Goal: Transaction & Acquisition: Purchase product/service

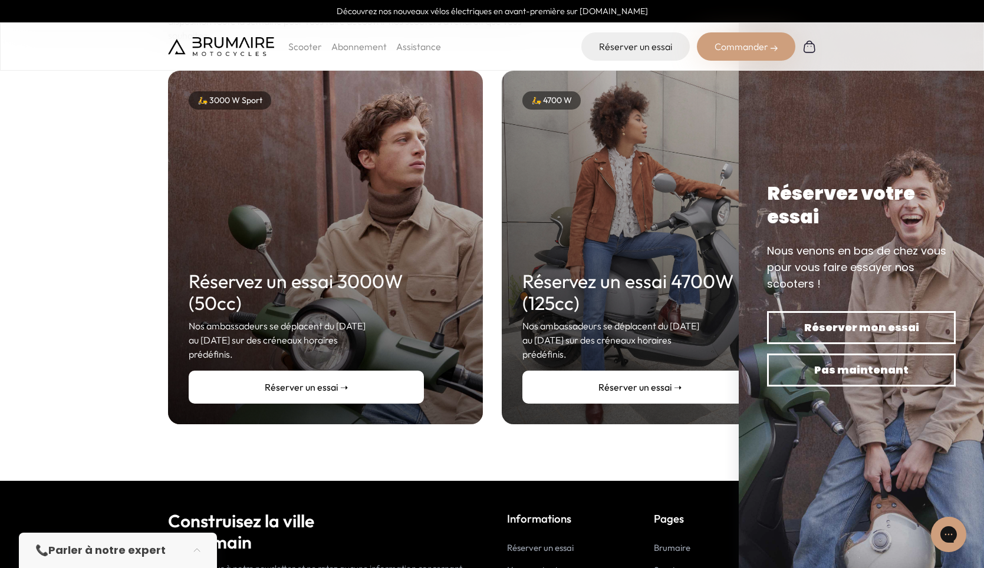
scroll to position [281, 0]
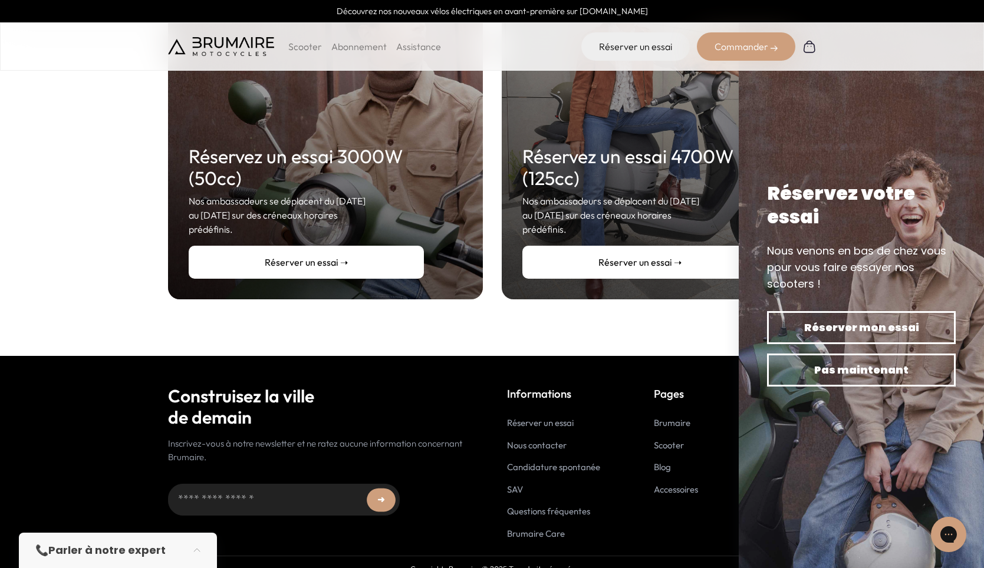
click at [516, 484] on link "SAV" at bounding box center [515, 489] width 16 height 11
click at [528, 440] on link "Nous contacter" at bounding box center [537, 445] width 60 height 11
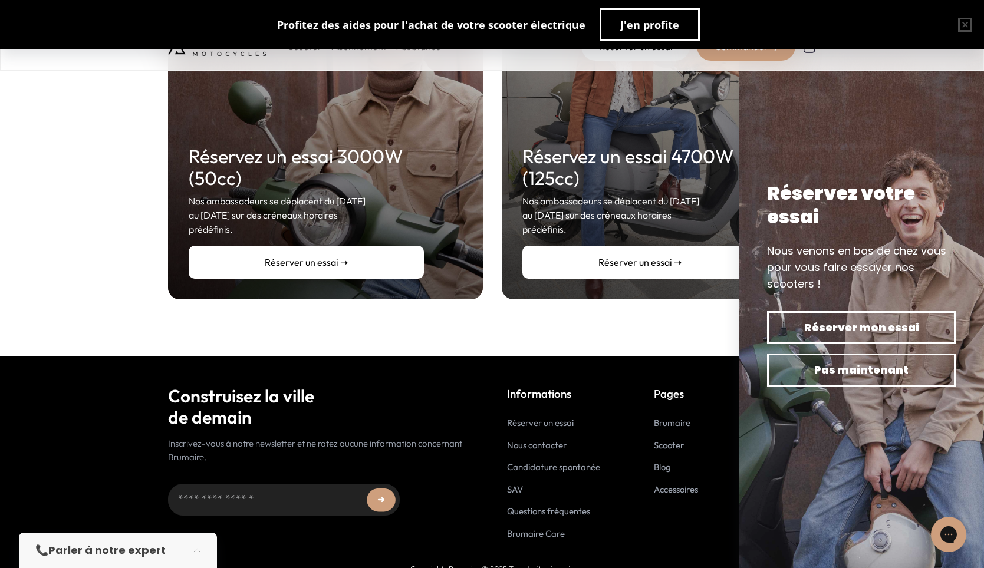
click at [558, 440] on link "Nous contacter" at bounding box center [537, 445] width 60 height 11
click at [952, 535] on icon "Gorgias live chat" at bounding box center [948, 534] width 13 height 13
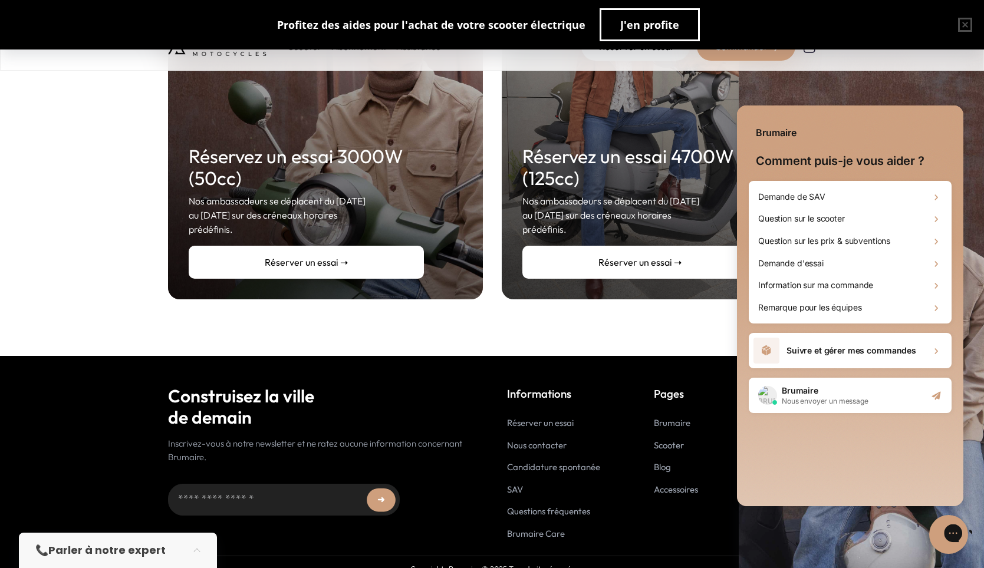
scroll to position [0, 0]
click at [934, 394] on icon "Start conversation" at bounding box center [936, 396] width 12 height 12
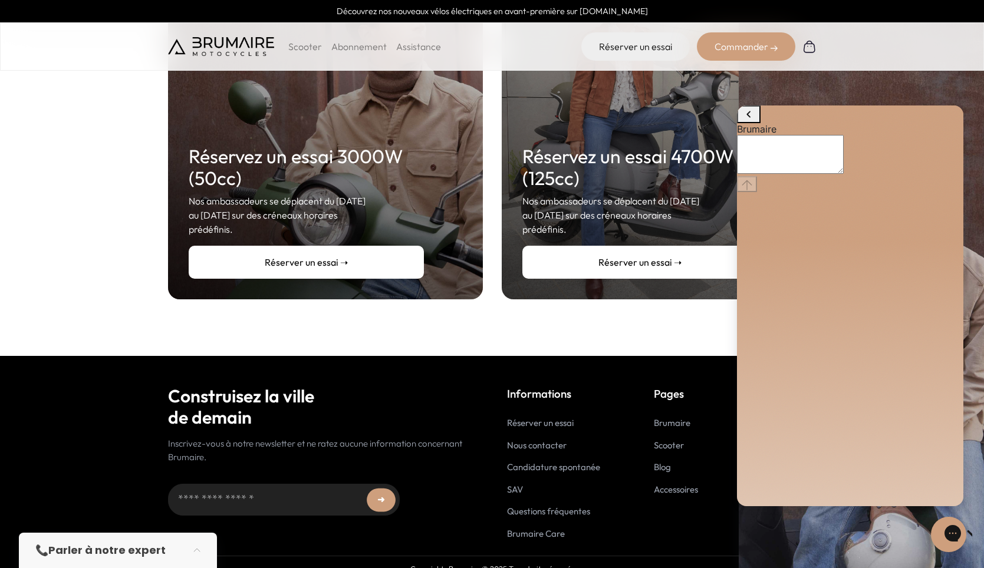
click at [837, 174] on textarea "live chat message input" at bounding box center [790, 154] width 107 height 39
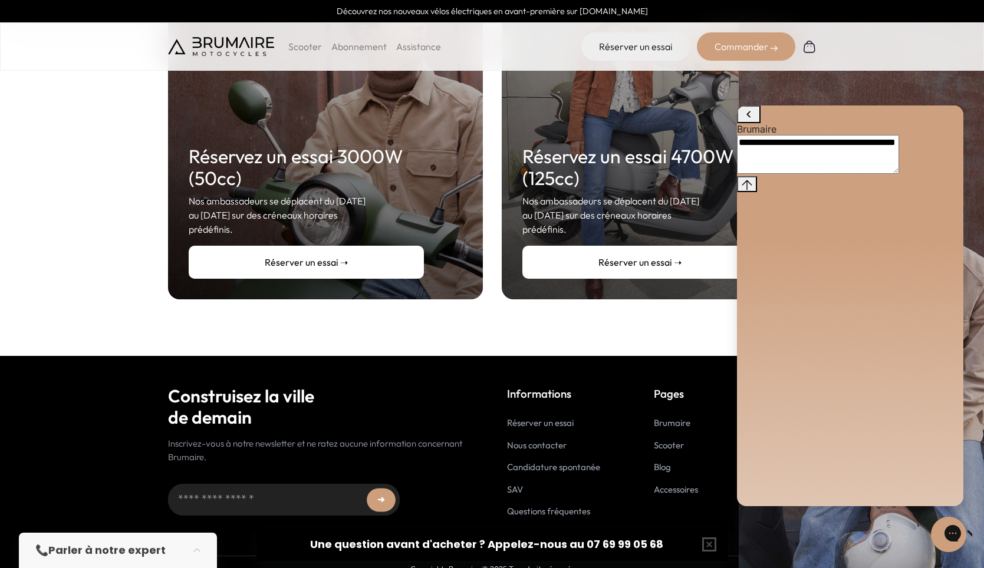
type textarea "**********"
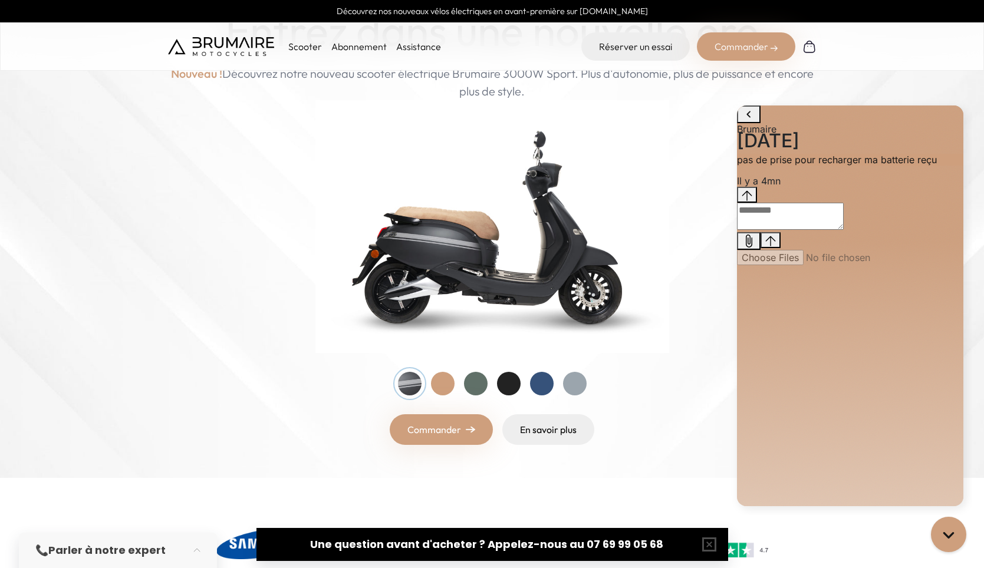
scroll to position [59, 0]
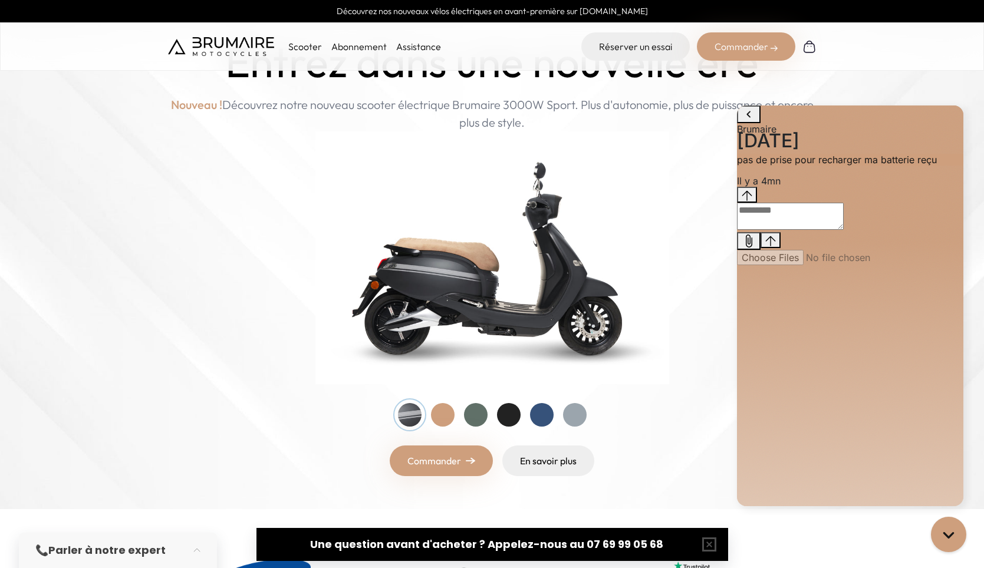
click at [441, 469] on link "Commander" at bounding box center [441, 461] width 103 height 31
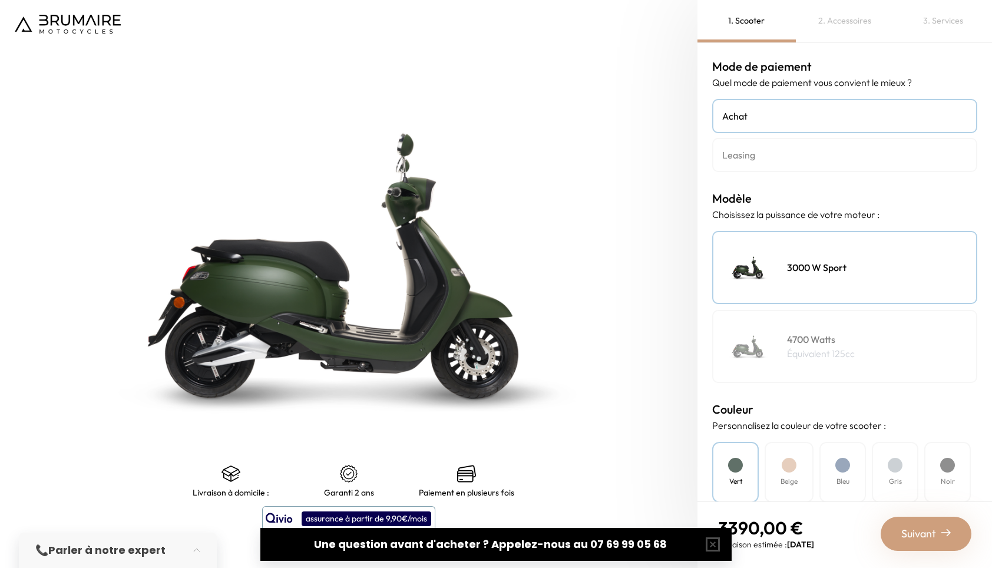
click at [856, 344] on div "4700 Watts Équivalent 125cc" at bounding box center [845, 346] width 265 height 73
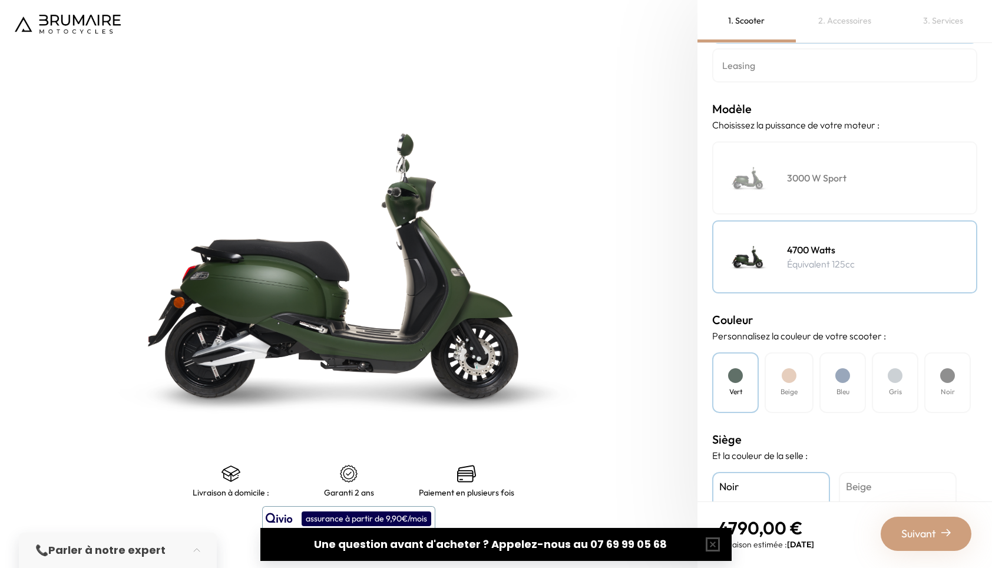
scroll to position [118, 0]
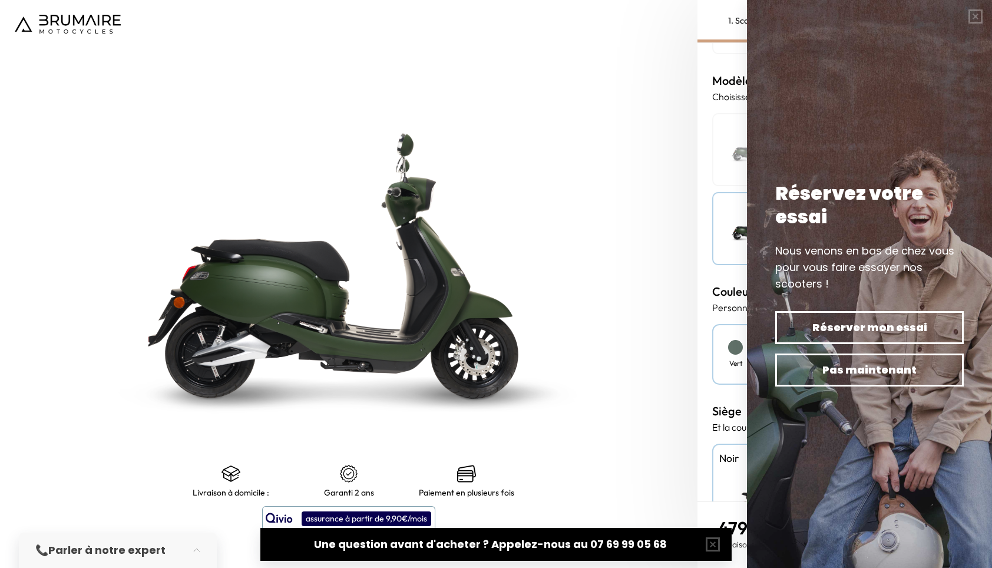
click at [509, 203] on img at bounding box center [349, 265] width 872 height 710
click at [647, 236] on img at bounding box center [349, 265] width 872 height 710
click at [912, 367] on span "Pas maintenant" at bounding box center [869, 370] width 147 height 17
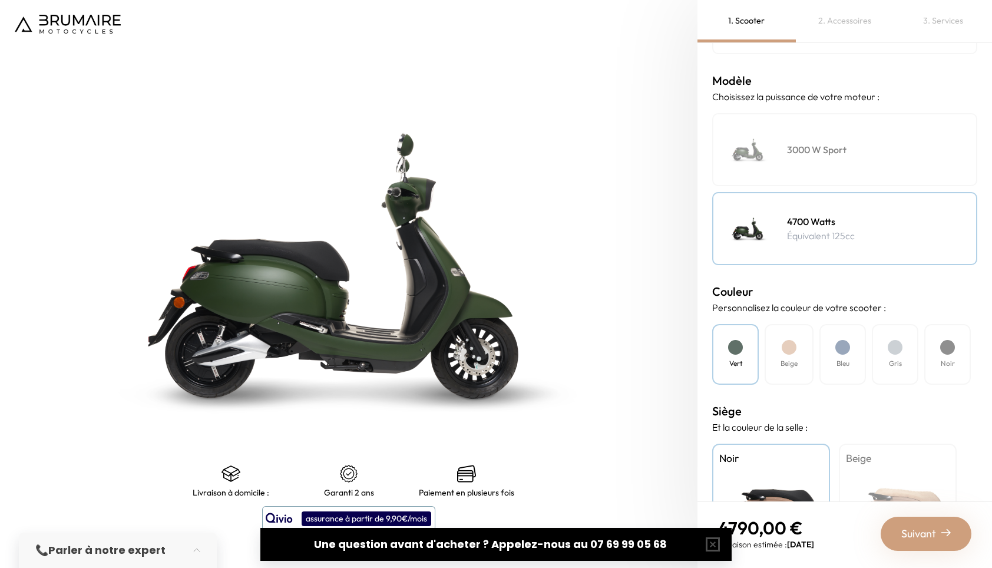
click at [833, 156] on h4 "3000 W Sport" at bounding box center [817, 150] width 60 height 14
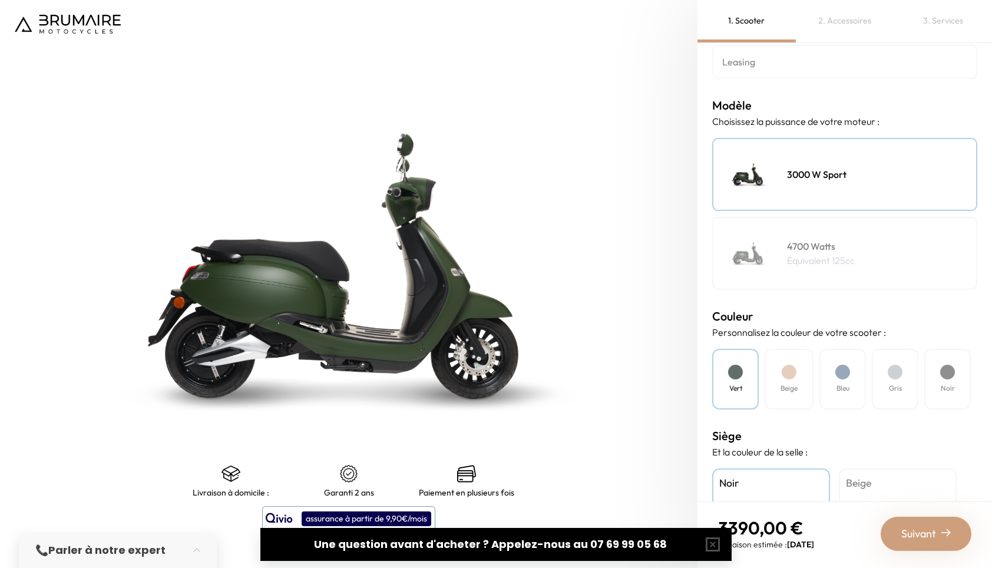
scroll to position [45, 0]
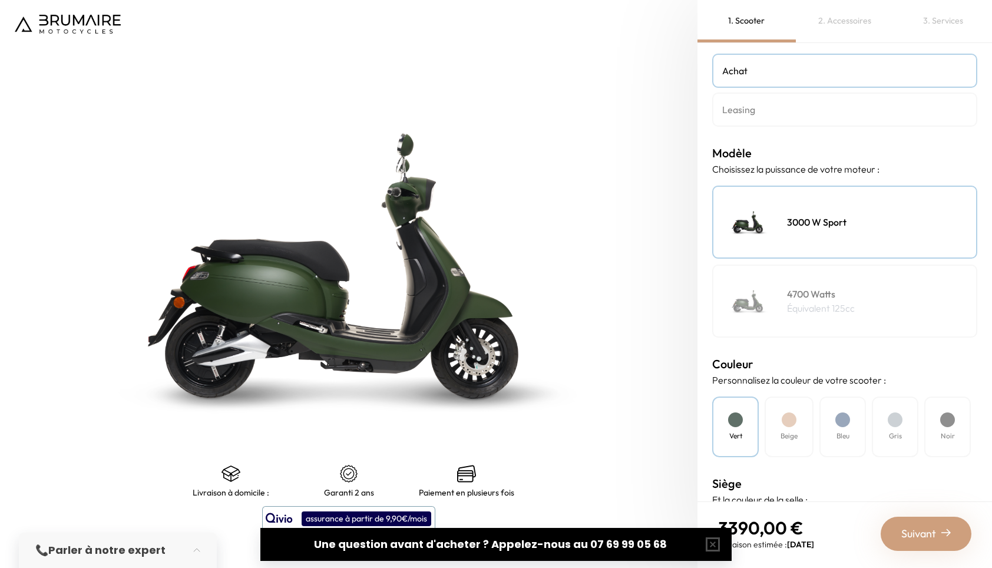
click at [807, 309] on p "Équivalent 125cc" at bounding box center [821, 308] width 68 height 14
click at [713, 540] on button "button" at bounding box center [713, 545] width 38 height 38
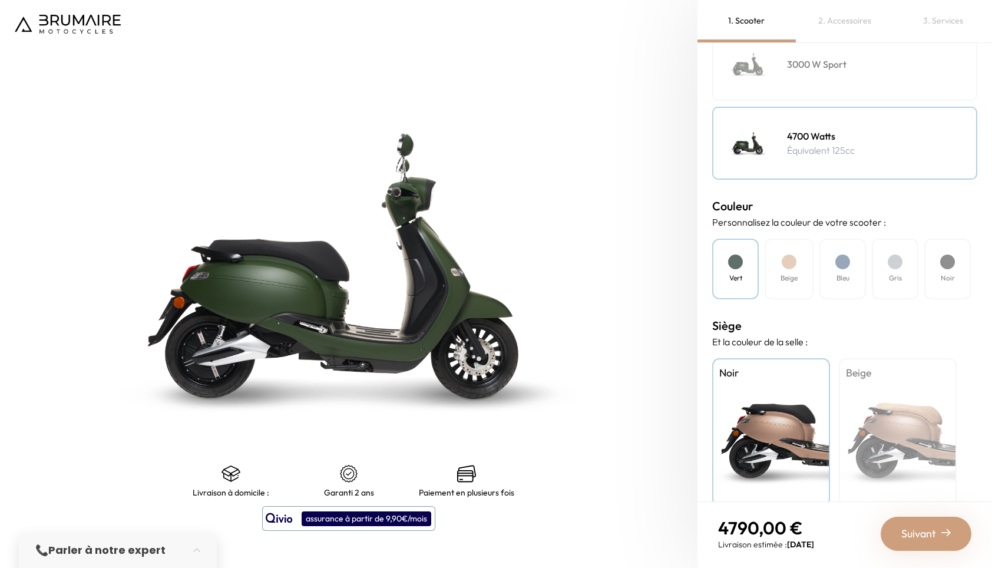
scroll to position [222, 0]
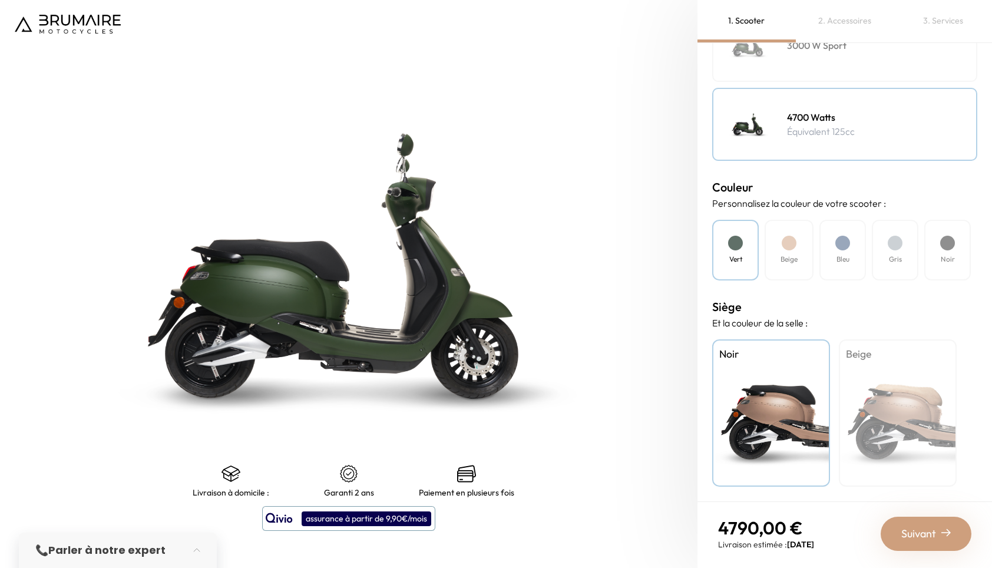
click at [902, 256] on h4 "Gris" at bounding box center [895, 259] width 13 height 11
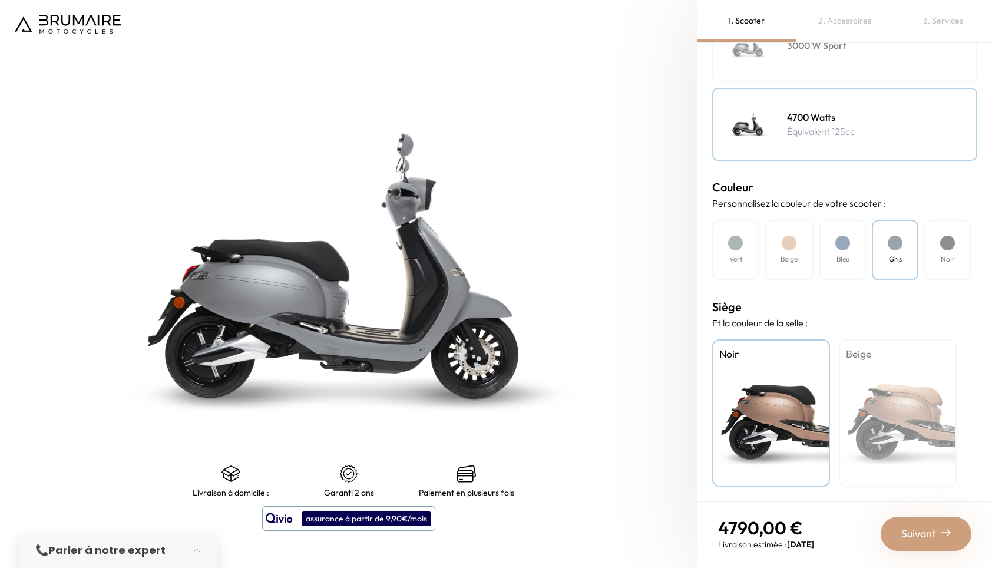
click at [845, 256] on h4 "Bleu" at bounding box center [843, 259] width 13 height 11
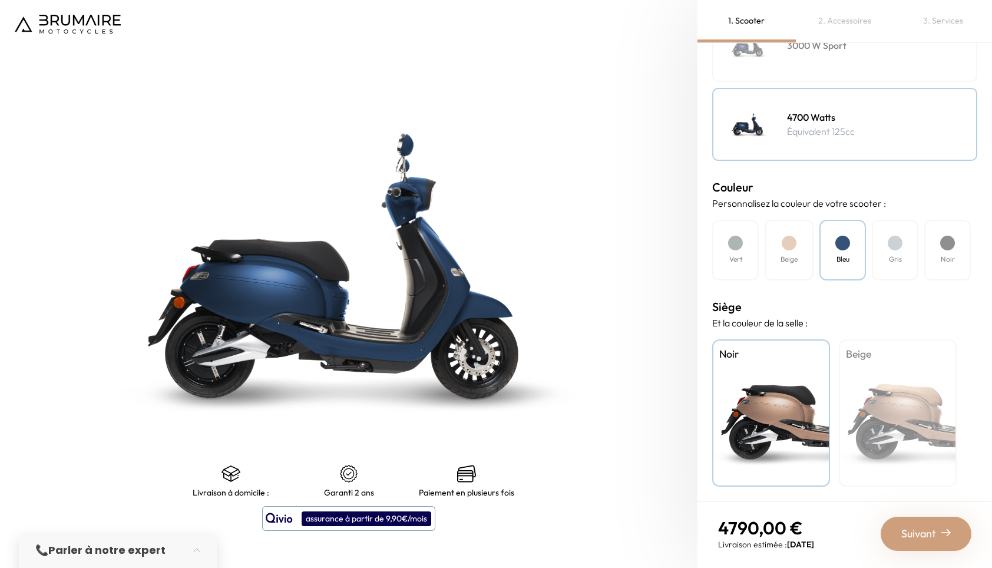
click at [796, 254] on h4 "Beige" at bounding box center [789, 259] width 17 height 11
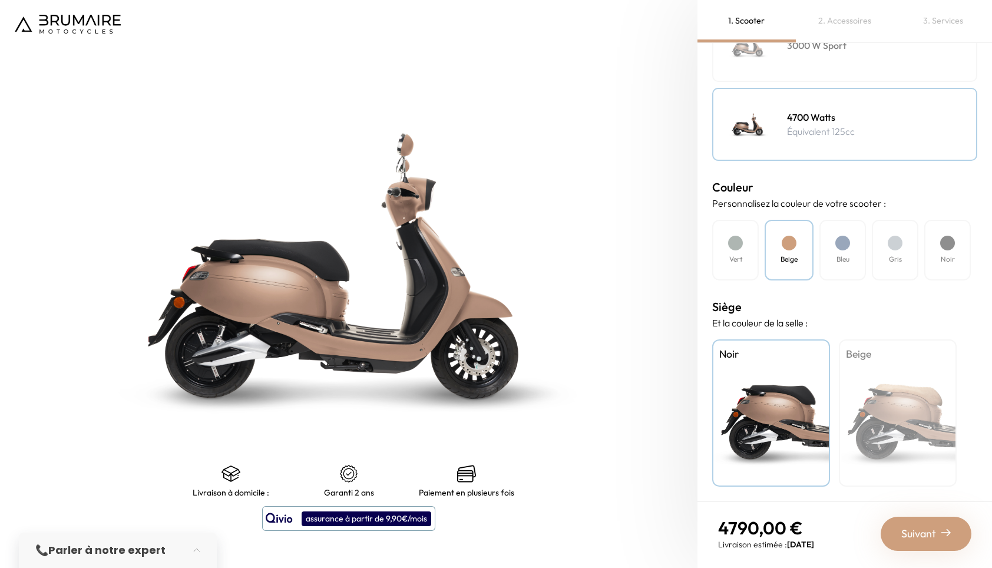
click at [740, 255] on h4 "Vert" at bounding box center [736, 259] width 13 height 11
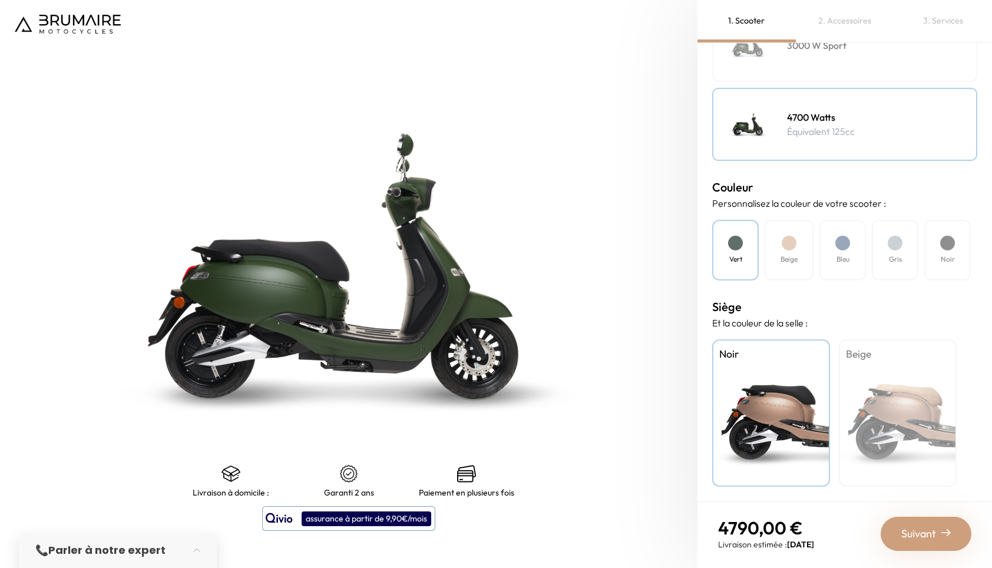
click at [951, 250] on div at bounding box center [948, 243] width 15 height 15
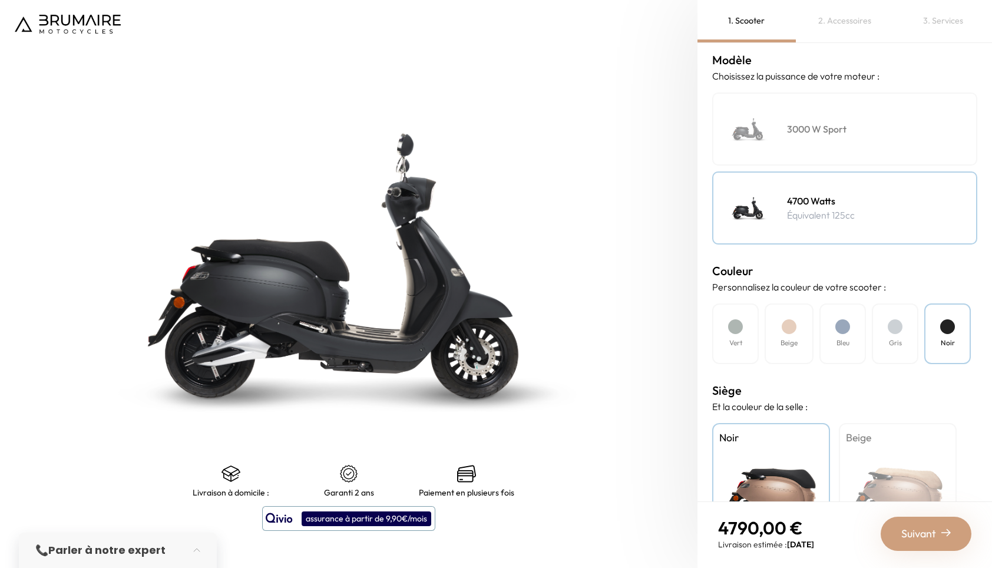
scroll to position [0, 0]
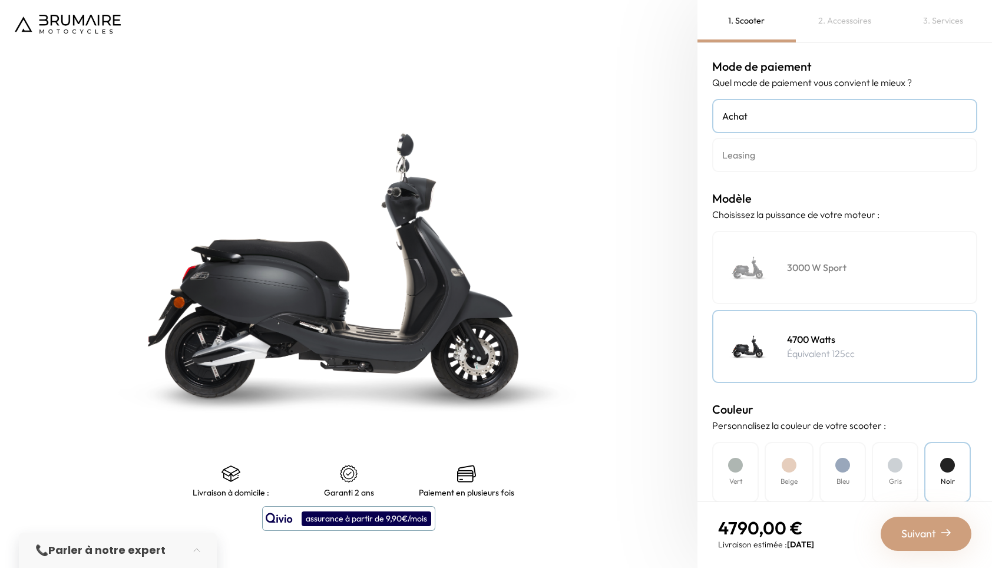
click at [770, 155] on h4 "Leasing" at bounding box center [845, 155] width 245 height 14
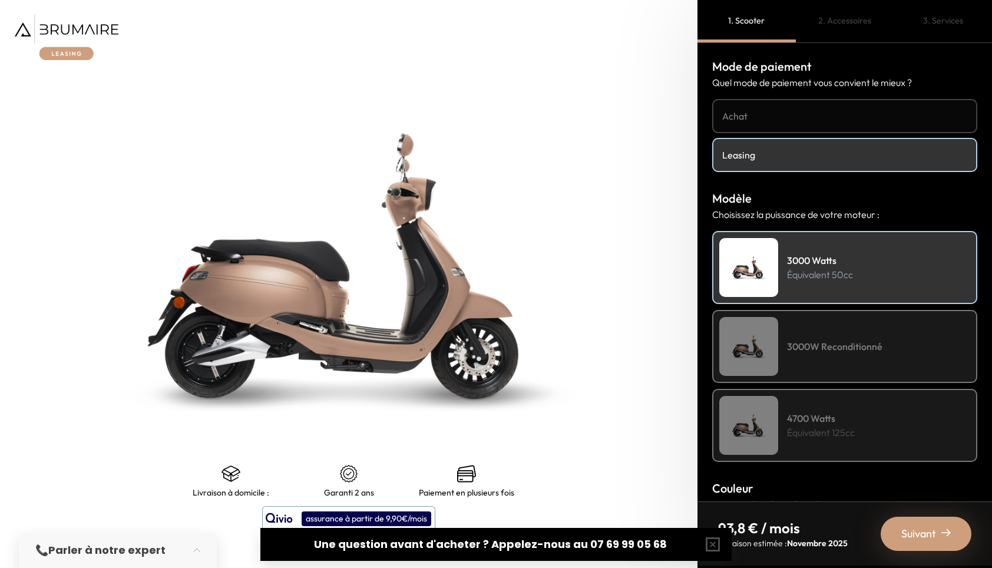
click at [859, 434] on div "4700 Watts Équivalent 125cc" at bounding box center [845, 425] width 265 height 73
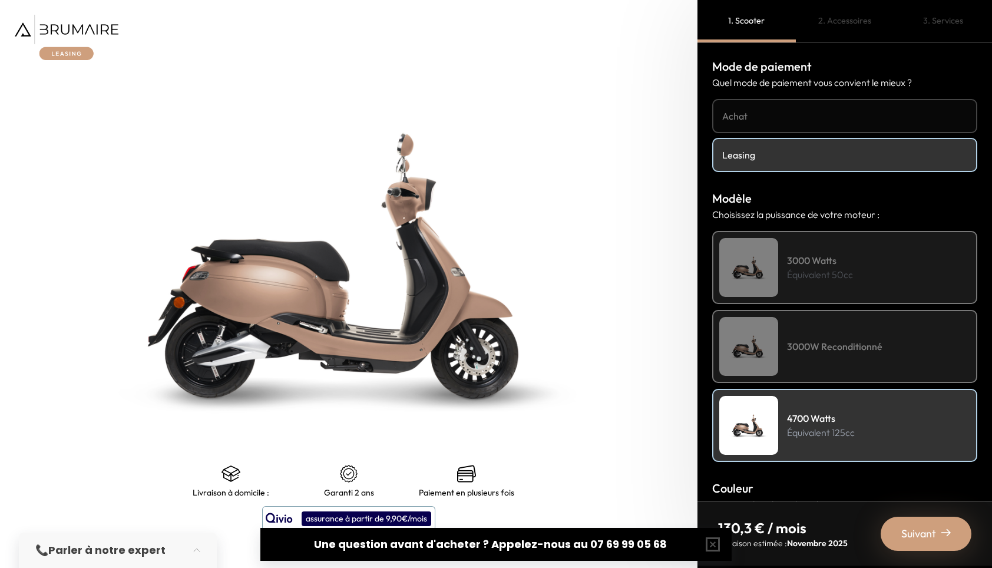
click at [857, 372] on div "3000W Reconditionné" at bounding box center [845, 346] width 265 height 73
